Goal: Task Accomplishment & Management: Use online tool/utility

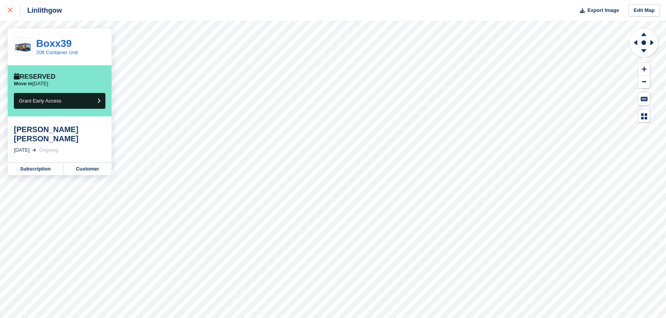
click at [10, 8] on icon at bounding box center [10, 10] width 5 height 5
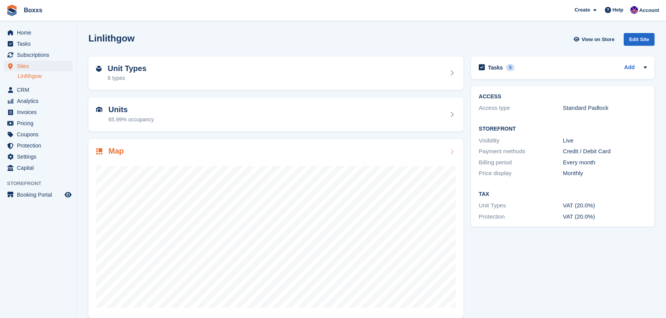
click at [235, 164] on div at bounding box center [275, 234] width 359 height 154
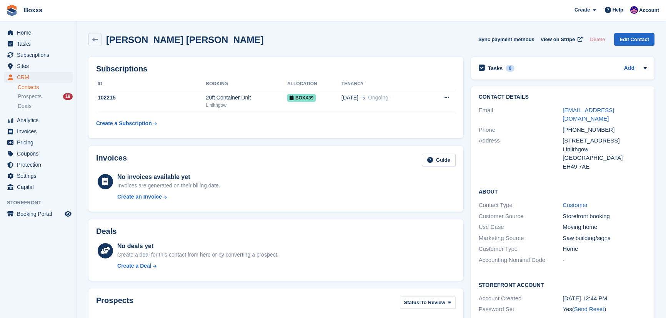
scroll to position [209, 0]
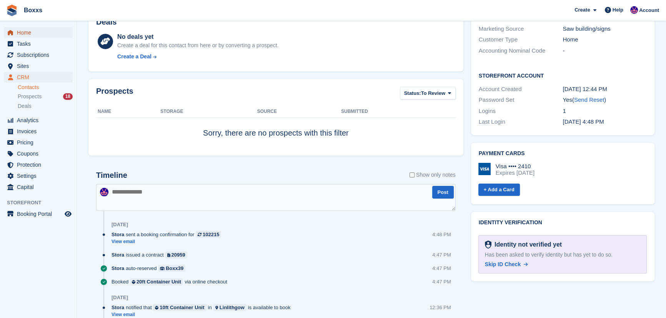
click at [26, 30] on span "Home" at bounding box center [40, 32] width 46 height 11
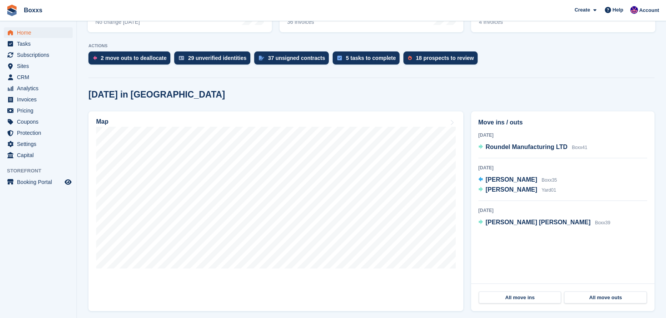
scroll to position [140, 0]
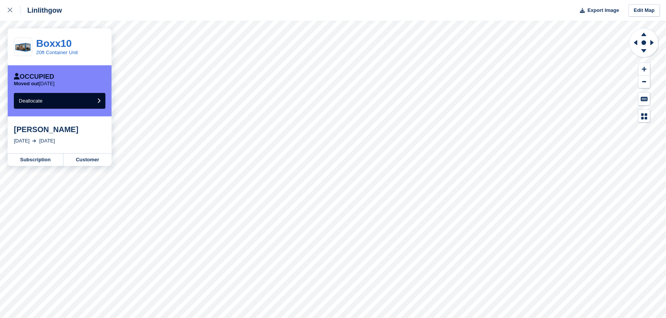
drag, startPoint x: 7, startPoint y: 10, endPoint x: 78, endPoint y: 42, distance: 77.9
click at [7, 10] on link at bounding box center [10, 10] width 20 height 21
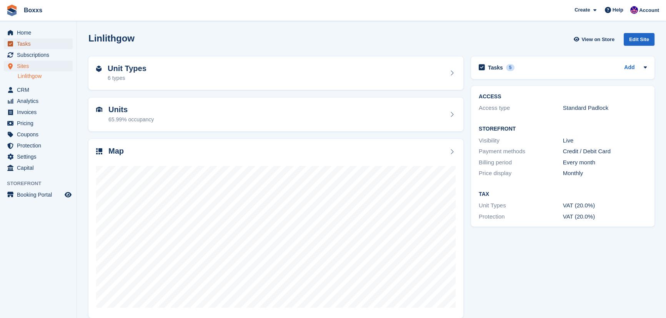
click at [27, 41] on span "Tasks" at bounding box center [40, 43] width 46 height 11
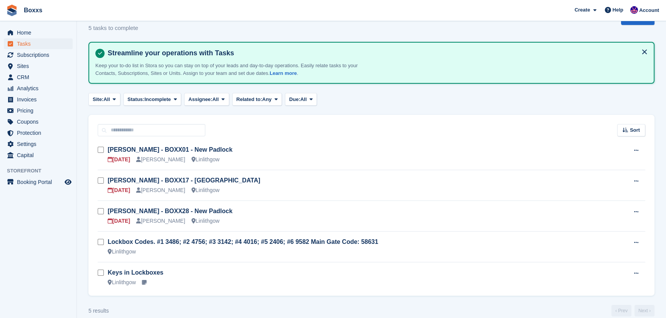
scroll to position [30, 0]
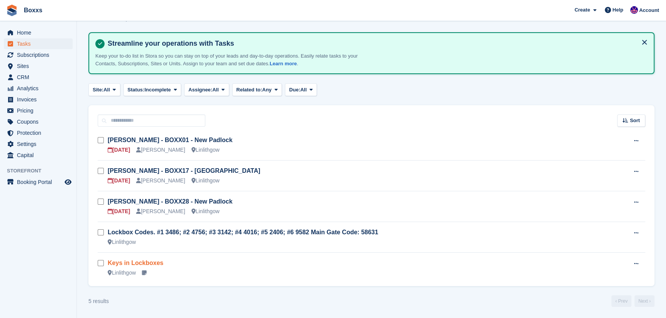
click at [122, 262] on link "Keys in Lockboxes" at bounding box center [136, 263] width 56 height 7
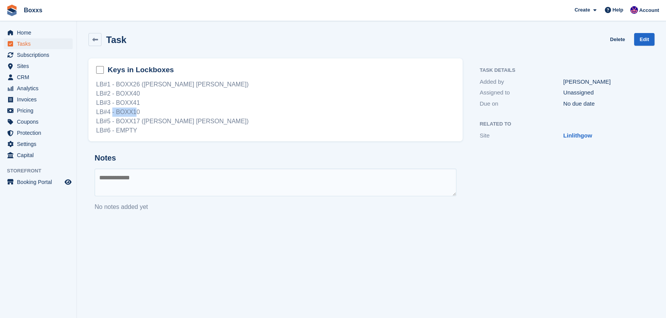
drag, startPoint x: 112, startPoint y: 111, endPoint x: 133, endPoint y: 112, distance: 21.5
click at [133, 112] on div "LB#1 - BOXX26 (Greg Van Dyk Overlock) LB#2 - BOXX40 LB#3 - BOXX41 LB#4 - BOXX10…" at bounding box center [275, 107] width 359 height 55
click at [139, 113] on div "LB#1 - BOXX26 (Greg Van Dyk Overlock) LB#2 - BOXX40 LB#3 - BOXX41 LB#4 - BOXX10…" at bounding box center [275, 107] width 359 height 55
